Goal: Information Seeking & Learning: Learn about a topic

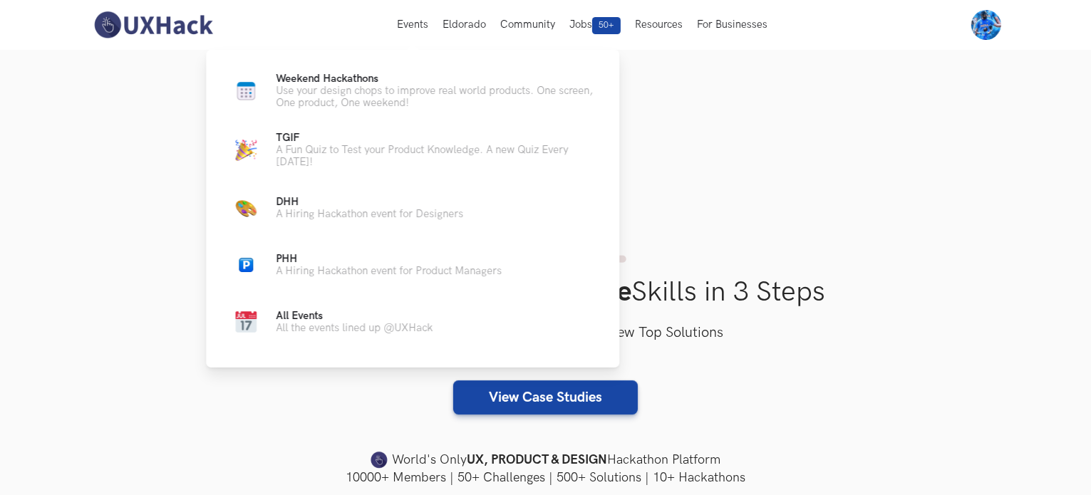
click at [340, 113] on ul "Weekend Hackathons Live Use your design chops to improve real world products. O…" at bounding box center [413, 206] width 368 height 267
click at [342, 101] on p "Use your design chops to improve real world products. One screen, One product, …" at bounding box center [436, 97] width 321 height 24
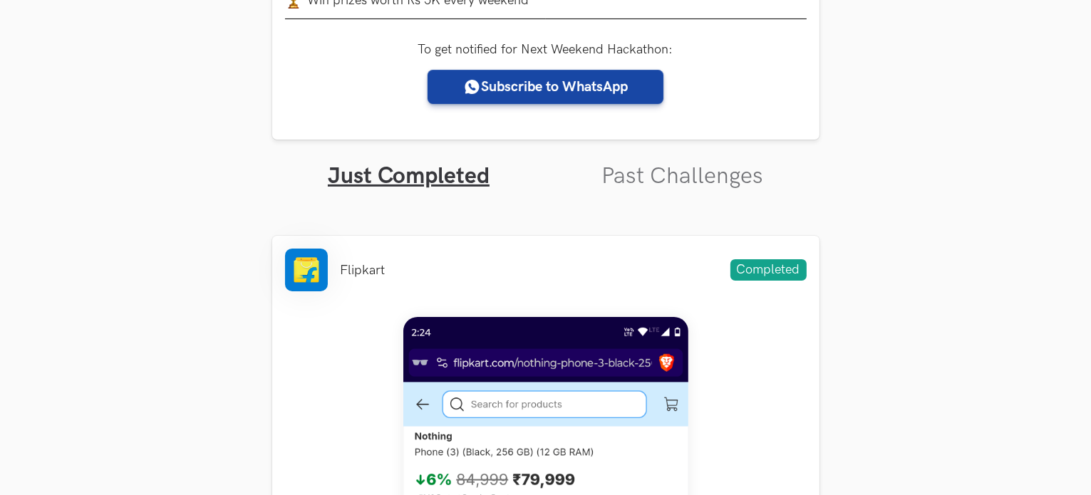
scroll to position [365, 0]
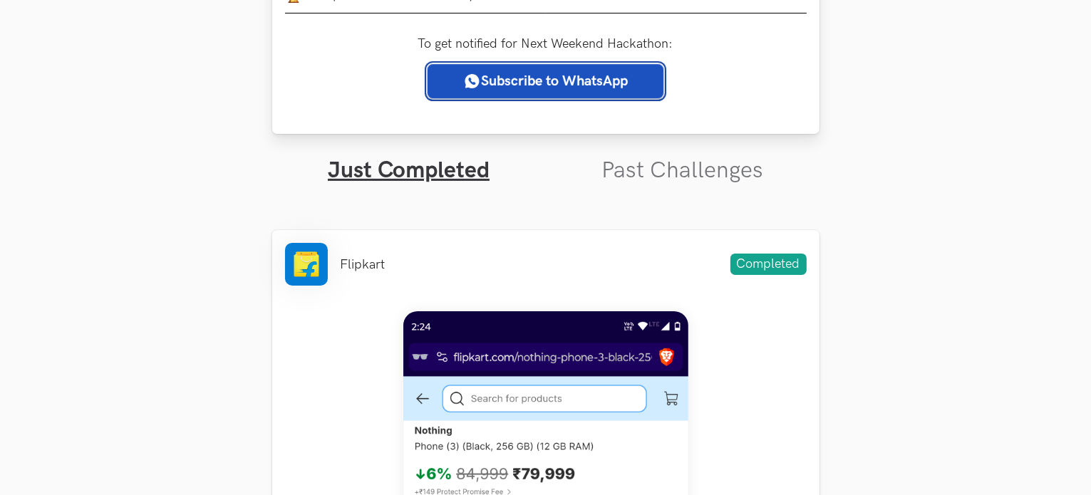
click at [545, 81] on link "Subscribe to WhatsApp" at bounding box center [546, 81] width 236 height 34
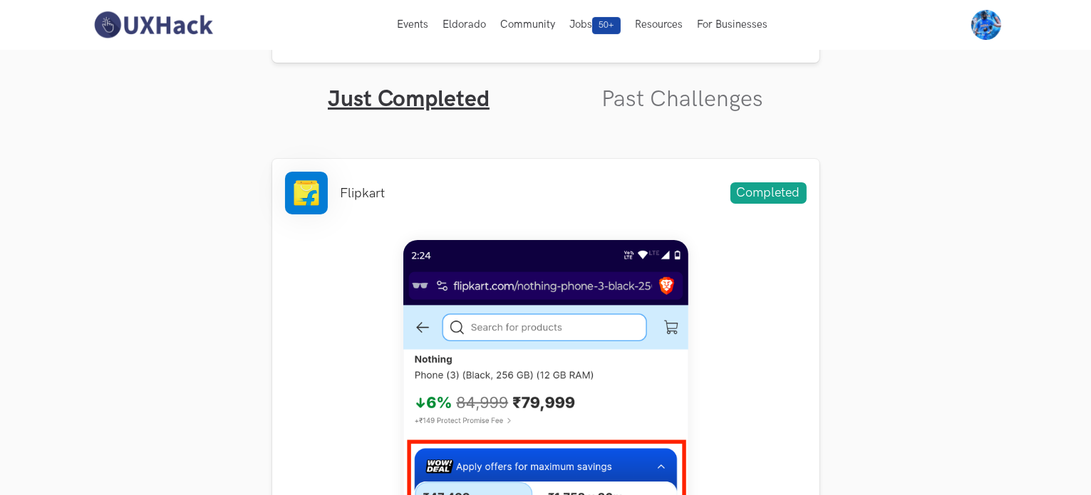
scroll to position [0, 0]
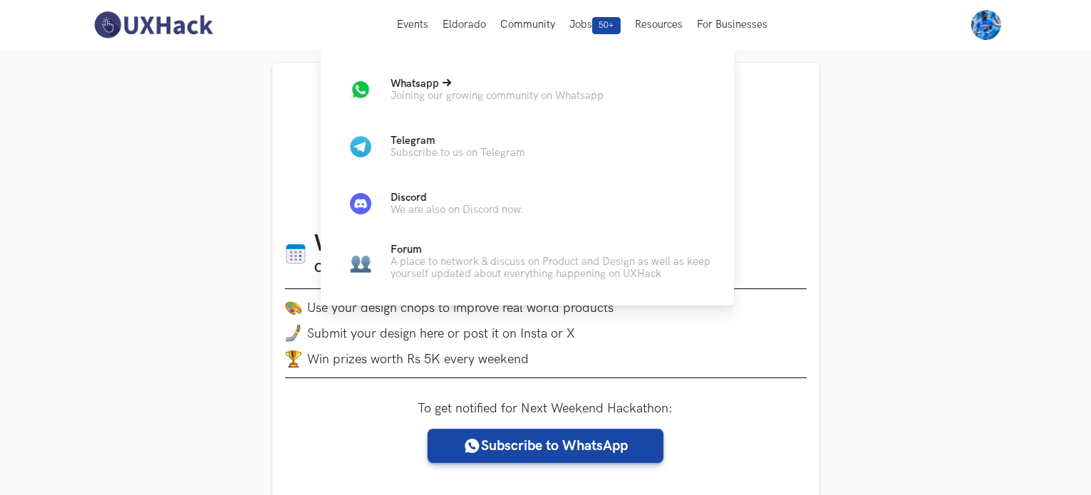
click at [501, 100] on p "Joining our growing community on Whatsapp" at bounding box center [497, 96] width 213 height 12
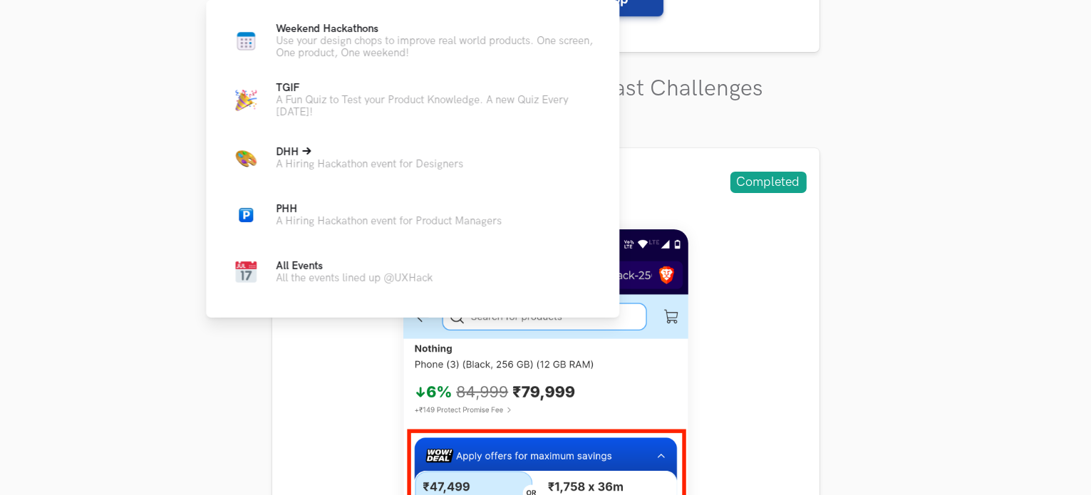
scroll to position [448, 0]
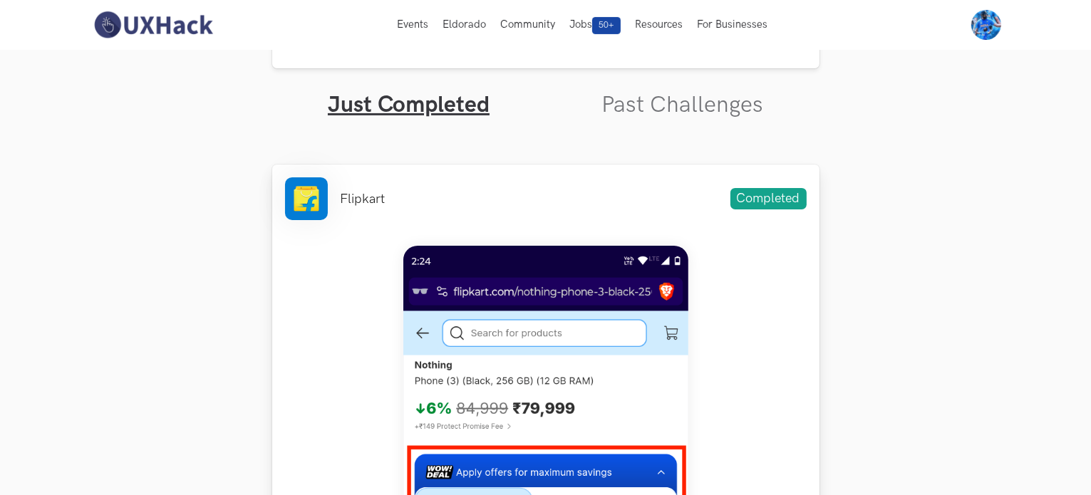
scroll to position [432, 0]
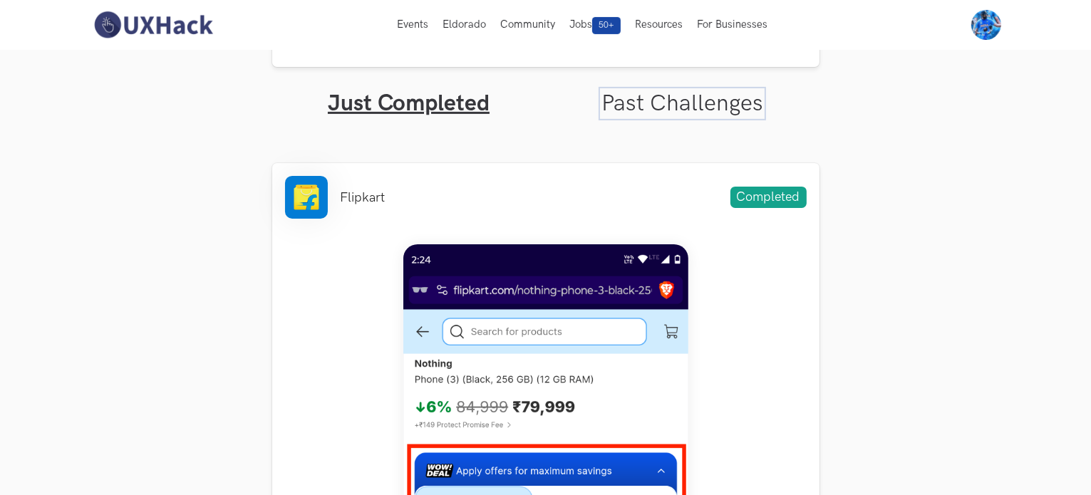
click at [676, 91] on link "Past Challenges" at bounding box center [683, 104] width 162 height 28
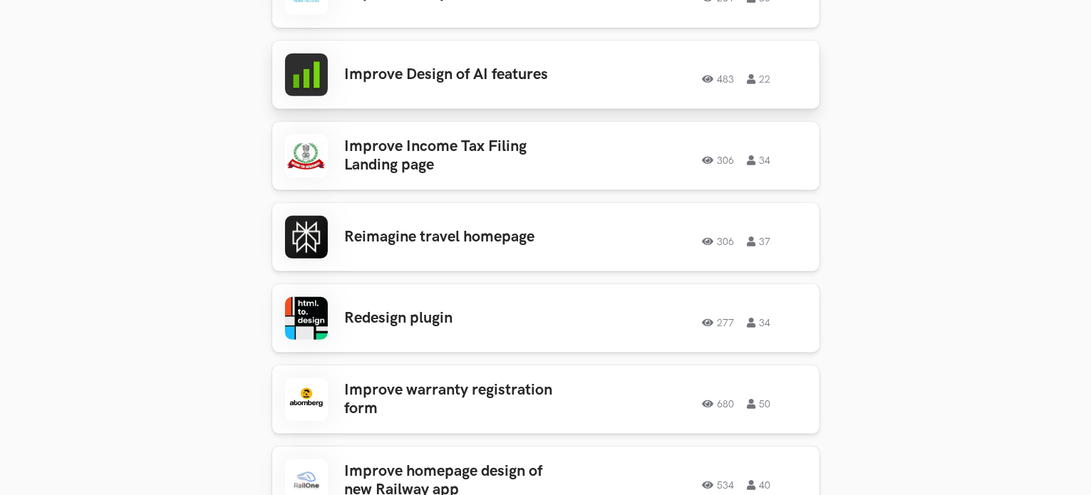
scroll to position [613, 0]
click at [453, 319] on h3 "Redesign plugin" at bounding box center [456, 318] width 222 height 19
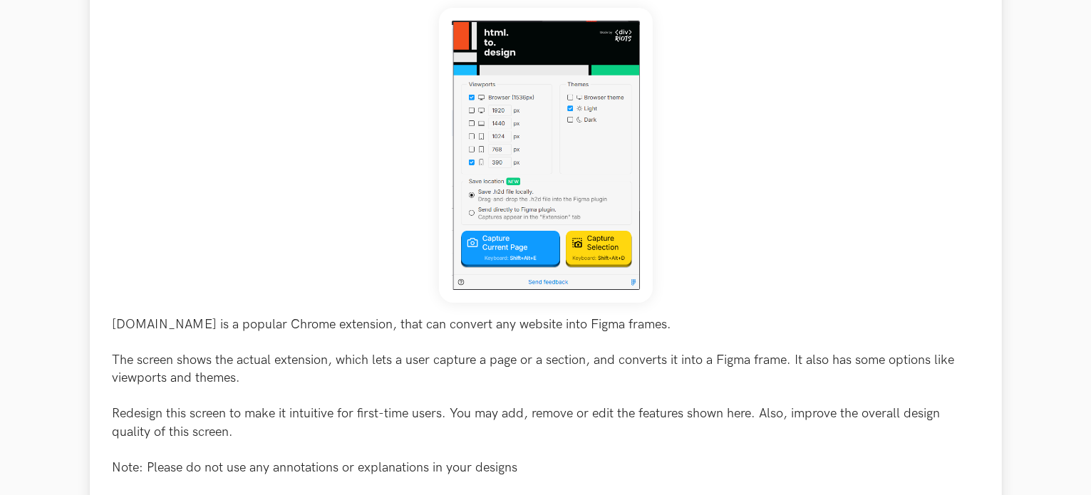
scroll to position [230, 0]
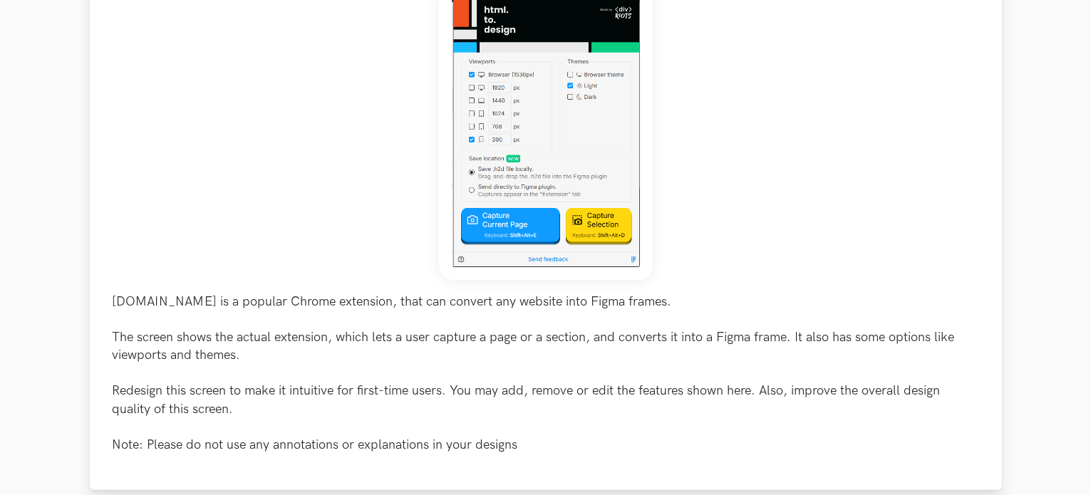
click at [543, 175] on img at bounding box center [546, 132] width 214 height 295
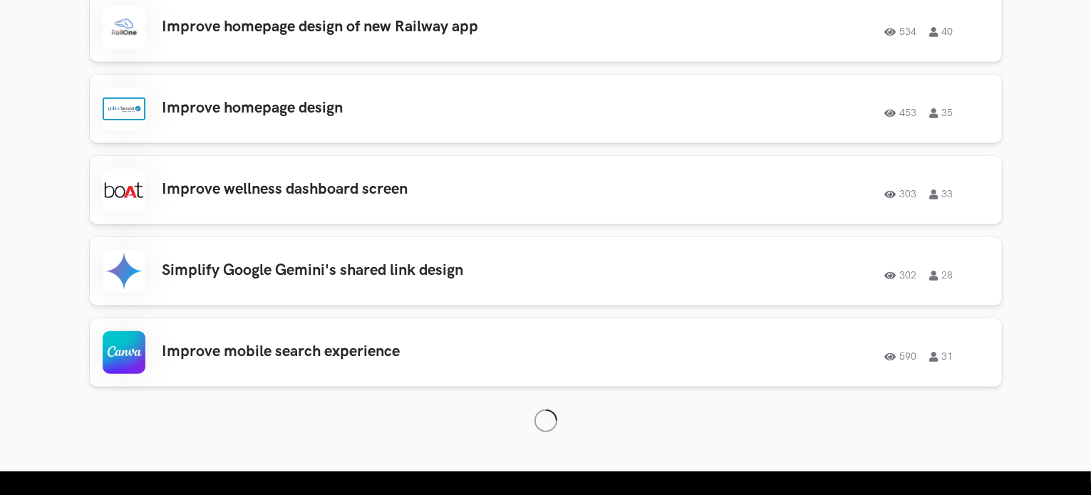
scroll to position [1508, 0]
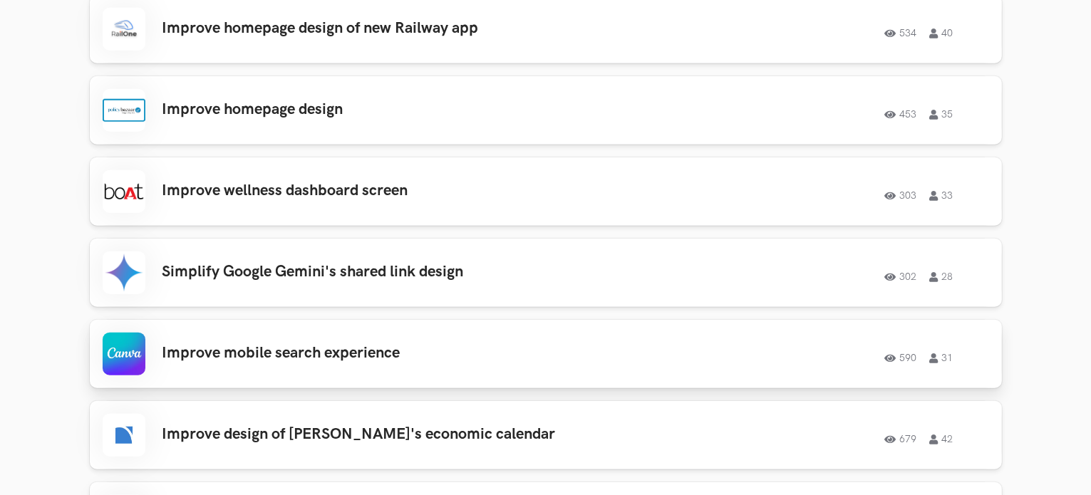
click at [373, 376] on link "Improve mobile search experience 590 31 590 31" at bounding box center [546, 354] width 912 height 68
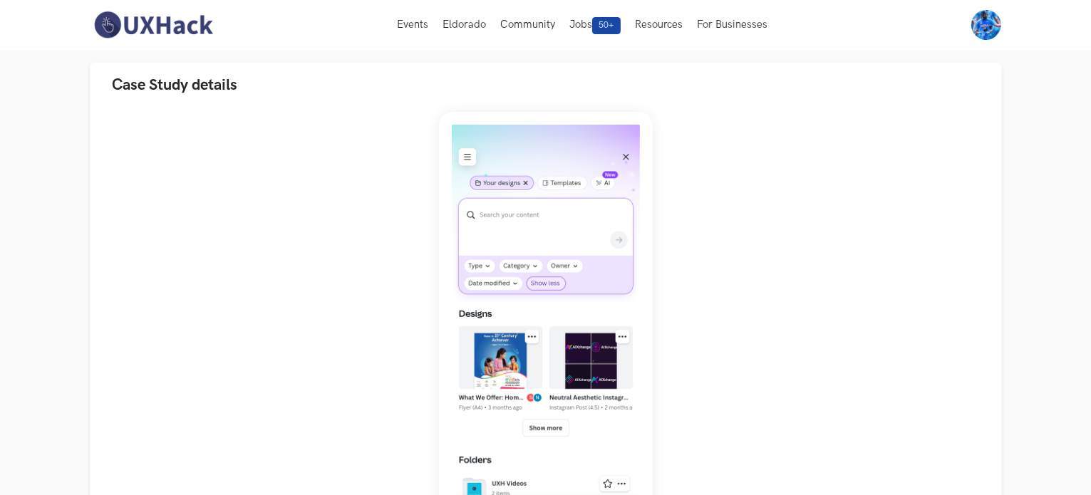
scroll to position [103, 0]
click at [576, 232] on img at bounding box center [546, 334] width 214 height 444
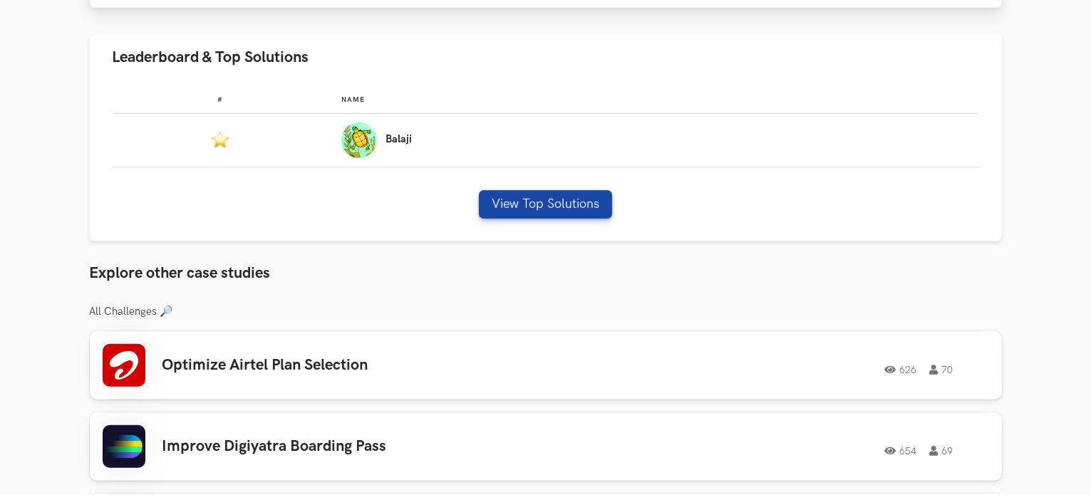
scroll to position [1048, 0]
